Goal: Find specific page/section: Find specific page/section

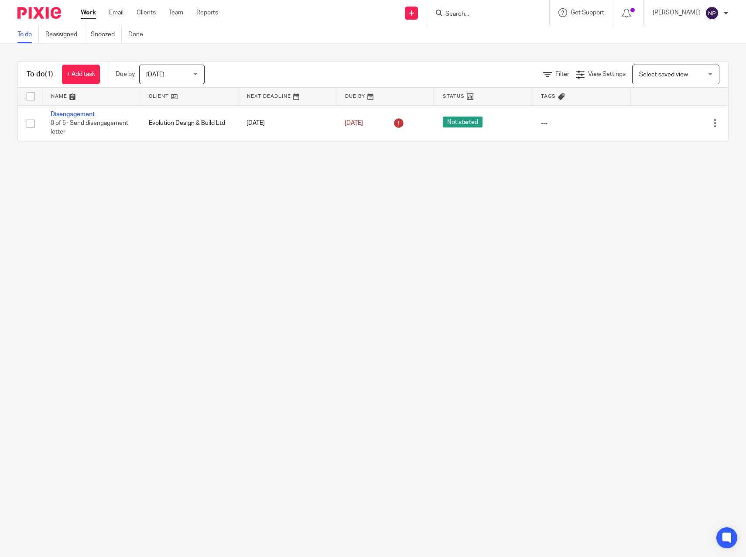
click at [474, 10] on input "Search" at bounding box center [484, 14] width 79 height 8
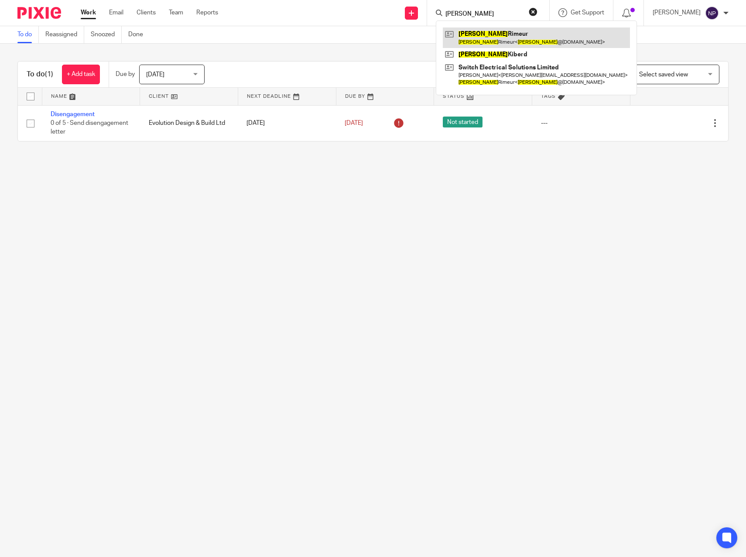
type input "[PERSON_NAME]"
click at [495, 32] on link at bounding box center [536, 37] width 187 height 20
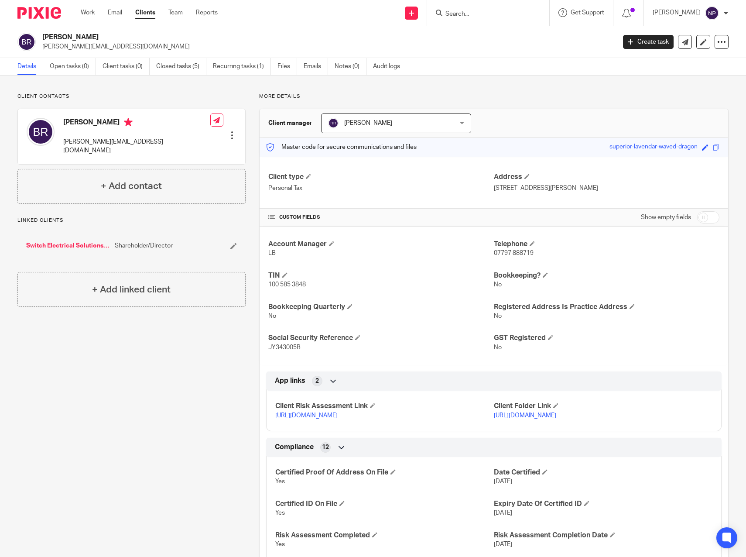
click at [156, 423] on div "Client contacts Bradley Rimeur bradley@switchelectrical.je Edit contact Create …" at bounding box center [125, 377] width 242 height 568
